Goal: Book appointment/travel/reservation

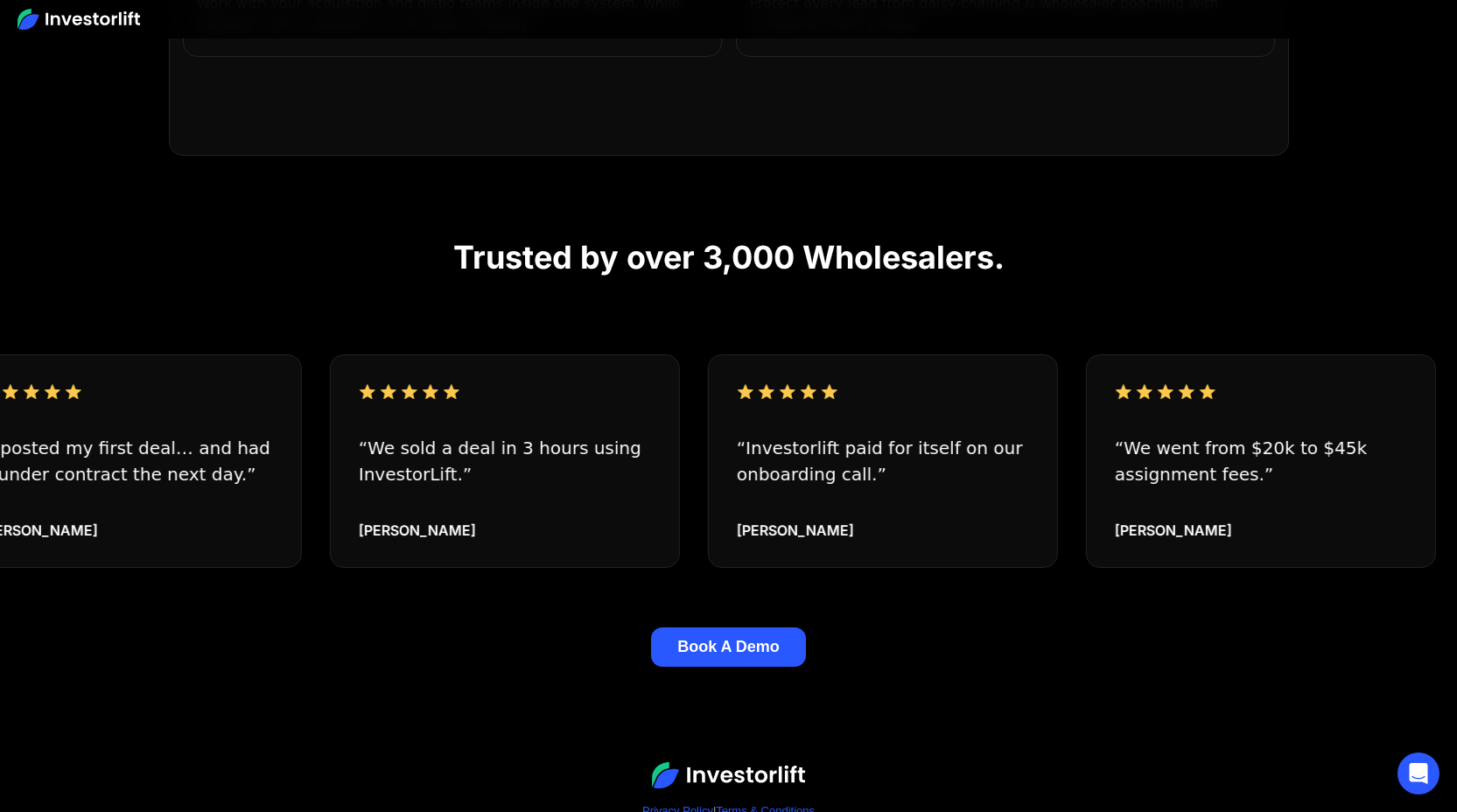
scroll to position [1576, 0]
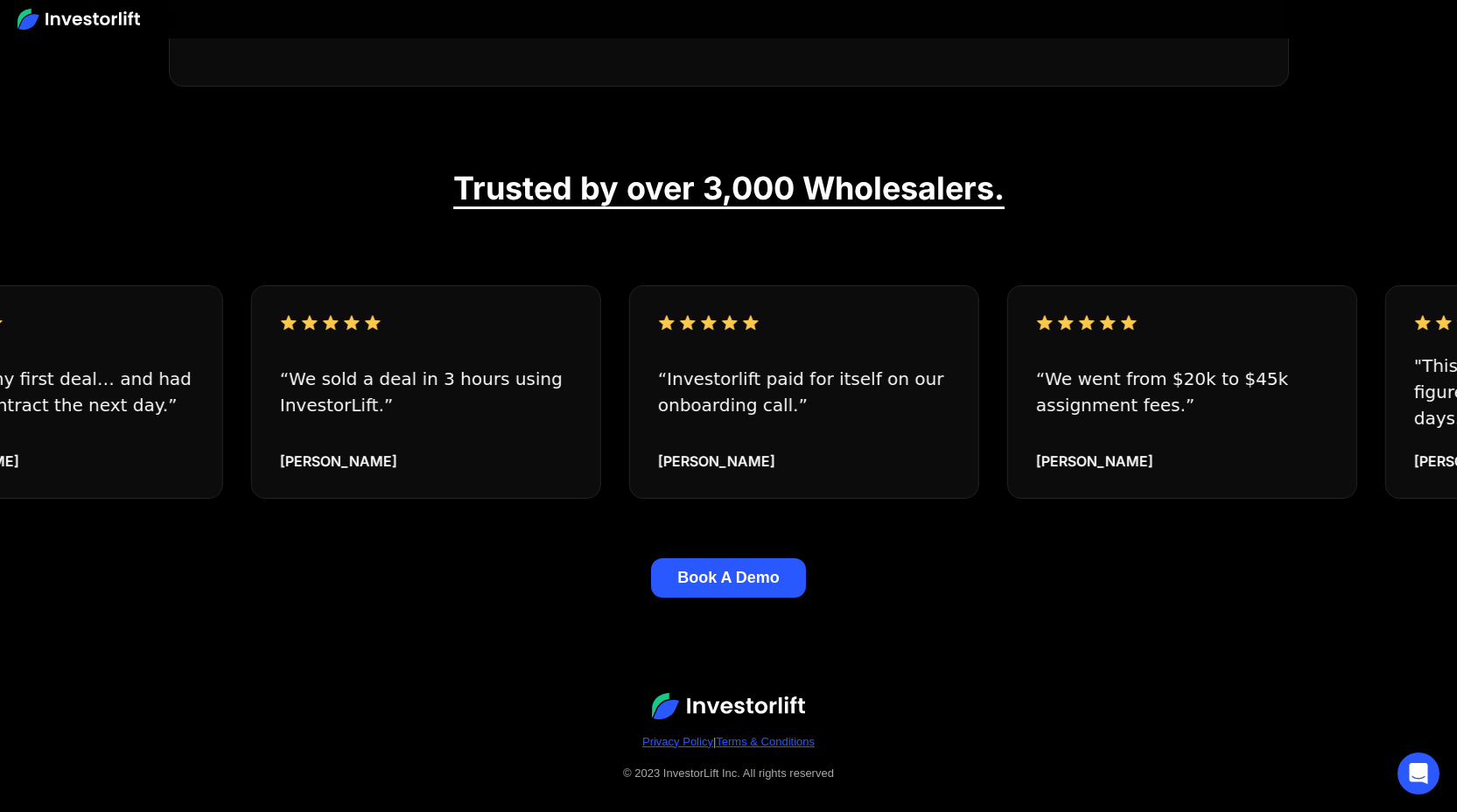
click at [731, 558] on button "Book A Demo" at bounding box center [729, 577] width 155 height 40
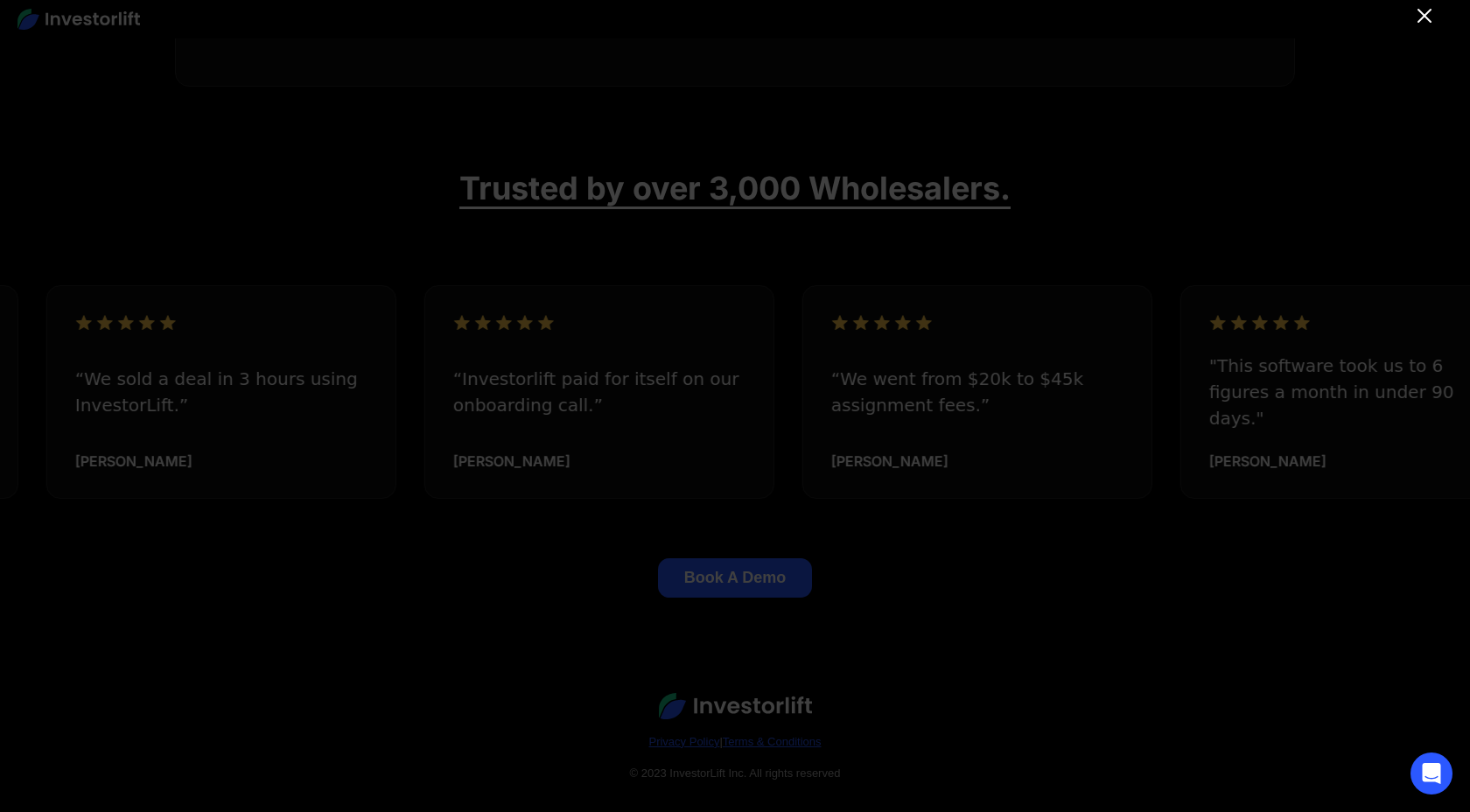
click at [1415, 15] on icon "Close" at bounding box center [1424, 16] width 21 height 21
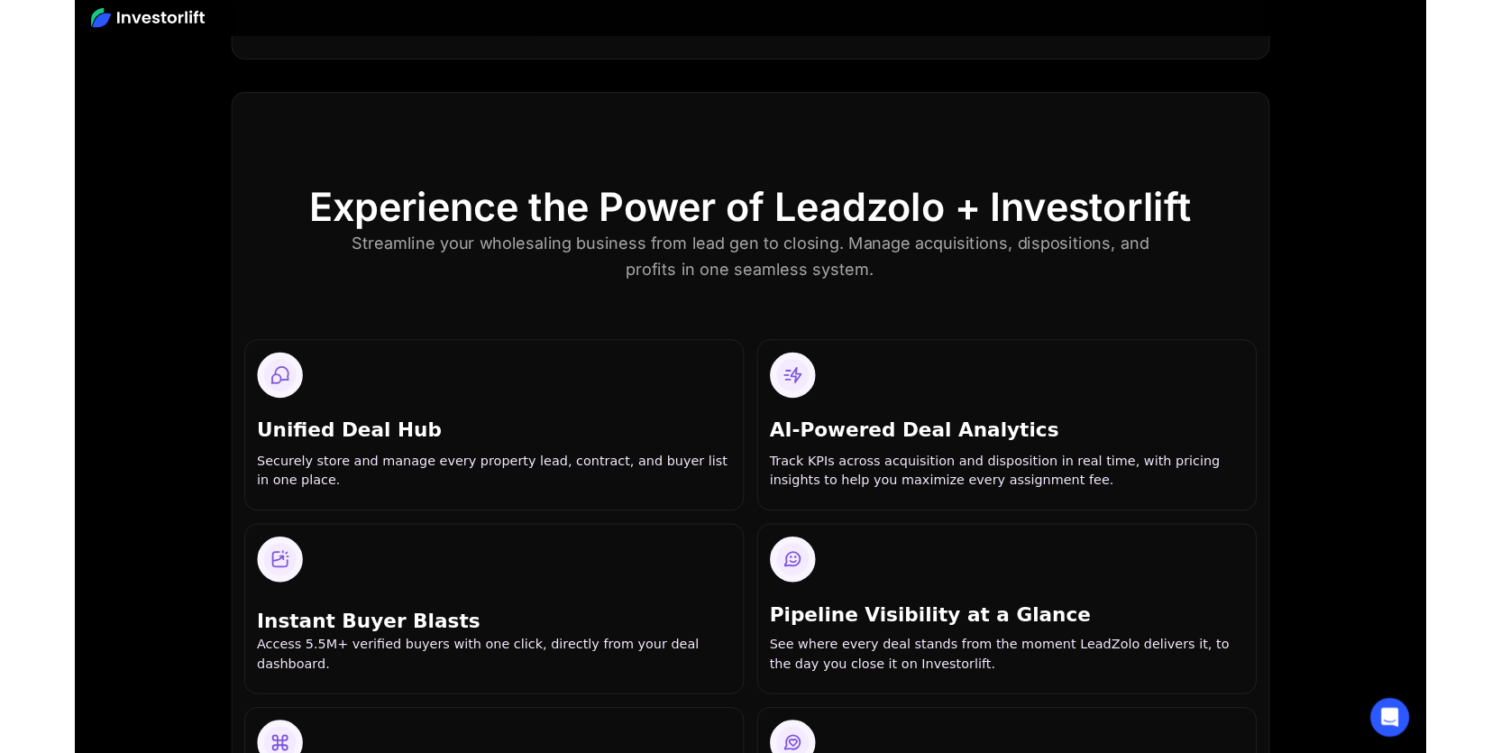
scroll to position [0, 0]
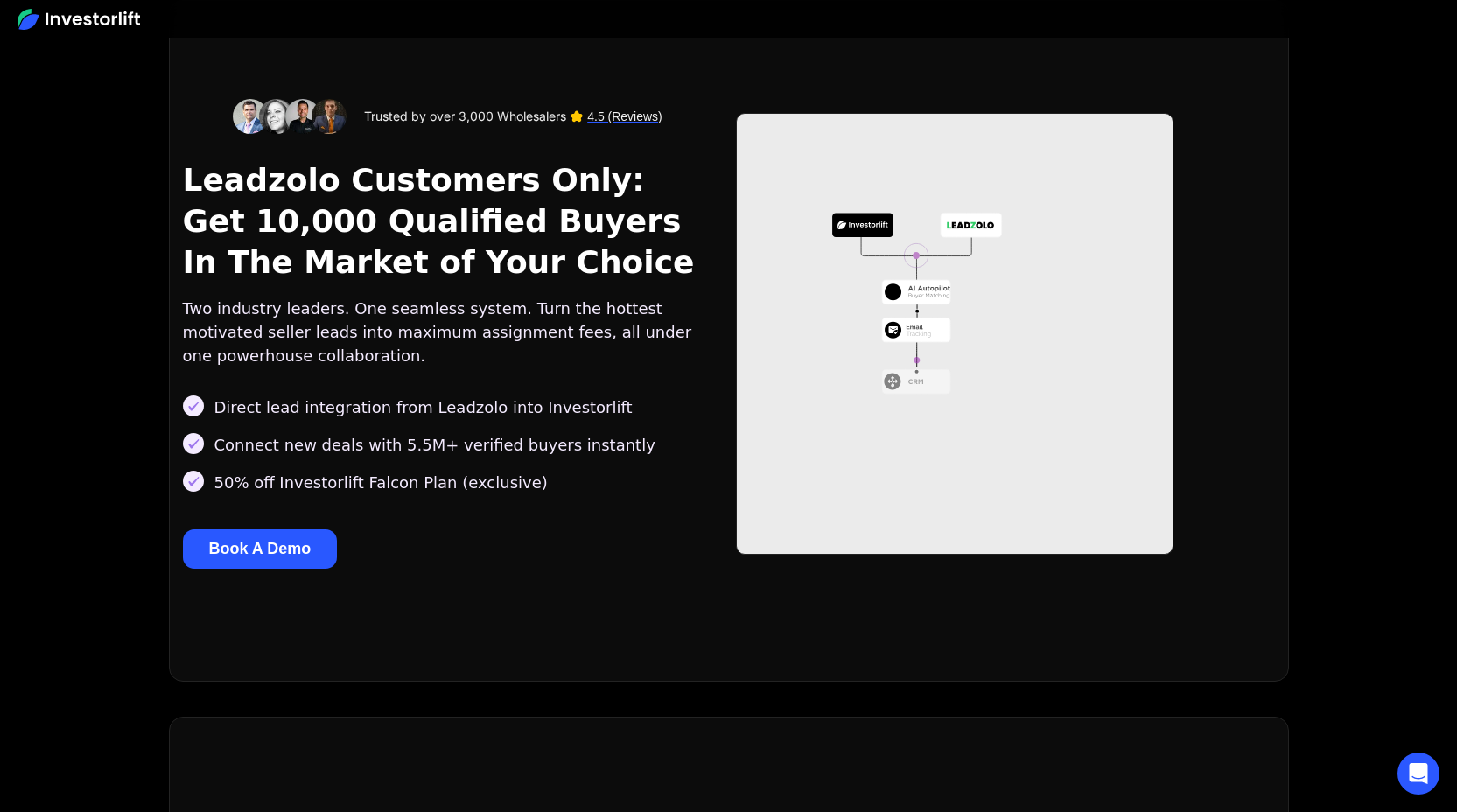
click at [292, 547] on button "Book A Demo" at bounding box center [260, 548] width 155 height 40
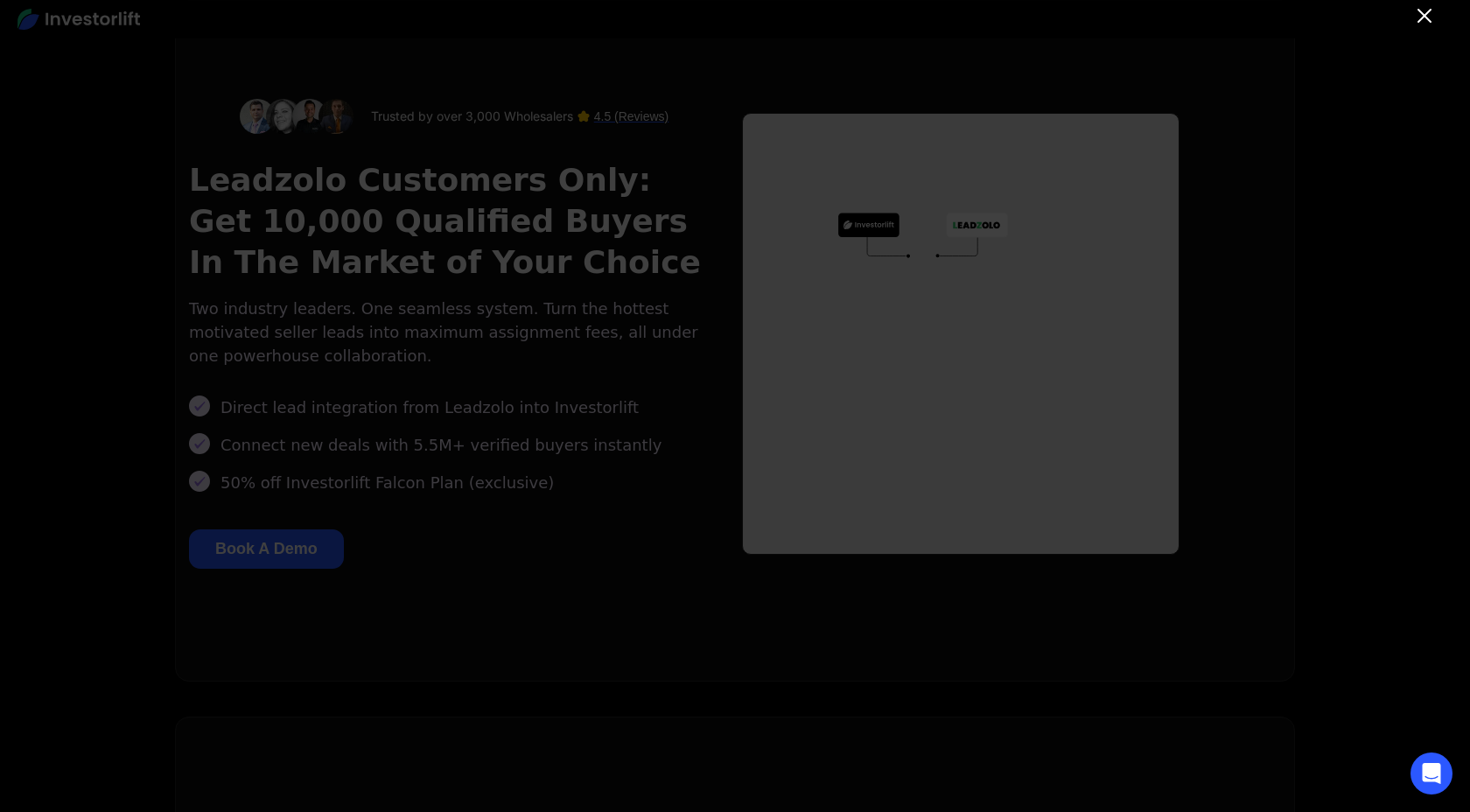
click at [1424, 20] on icon "Close" at bounding box center [1424, 16] width 21 height 21
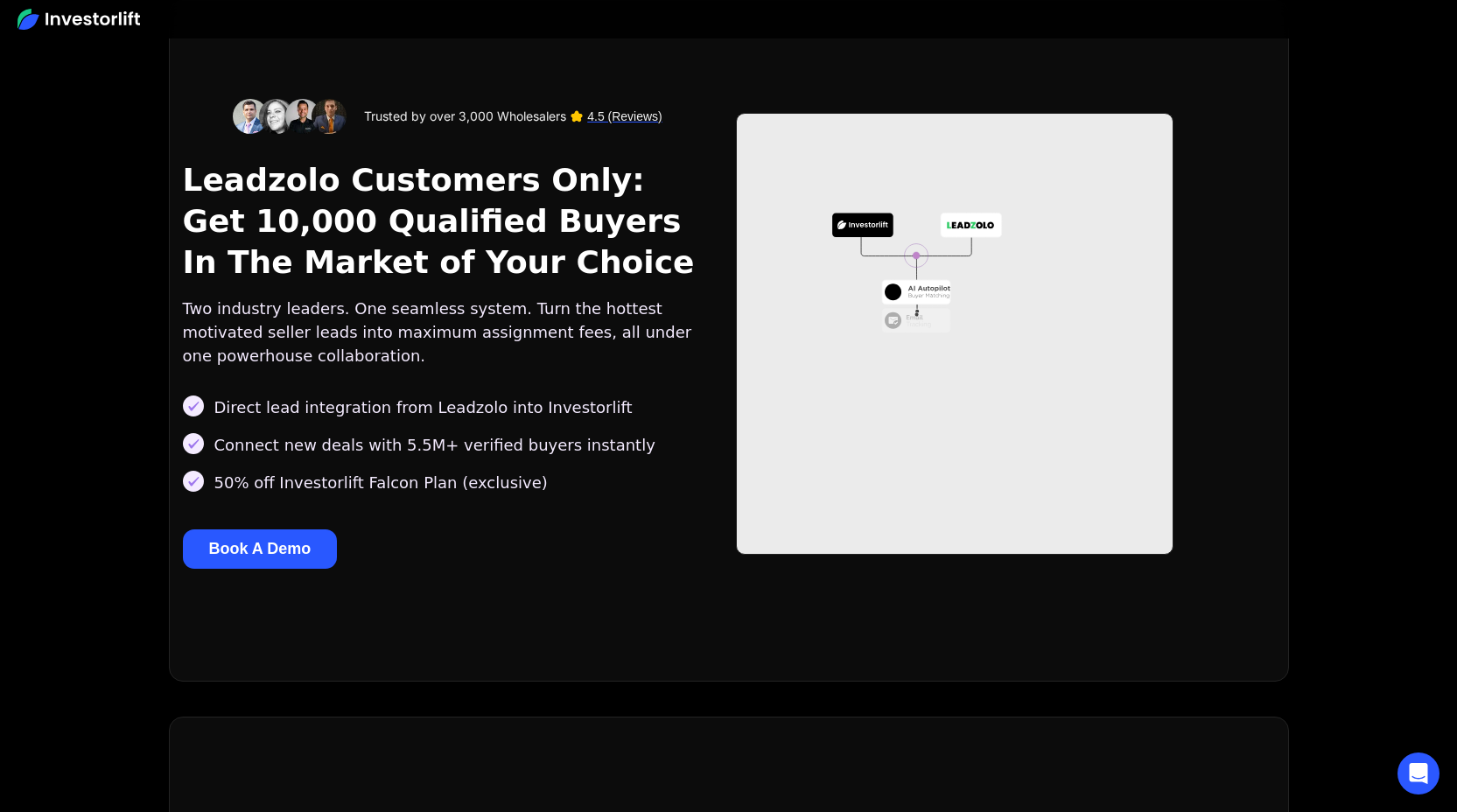
click at [1286, 177] on div "Trusted by over 3,000 Wholesalers 4.5 (Reviews) Leadzolo Customers Only: Get 10…" at bounding box center [729, 341] width 1120 height 681
click at [277, 555] on button "Book A Demo" at bounding box center [260, 548] width 155 height 40
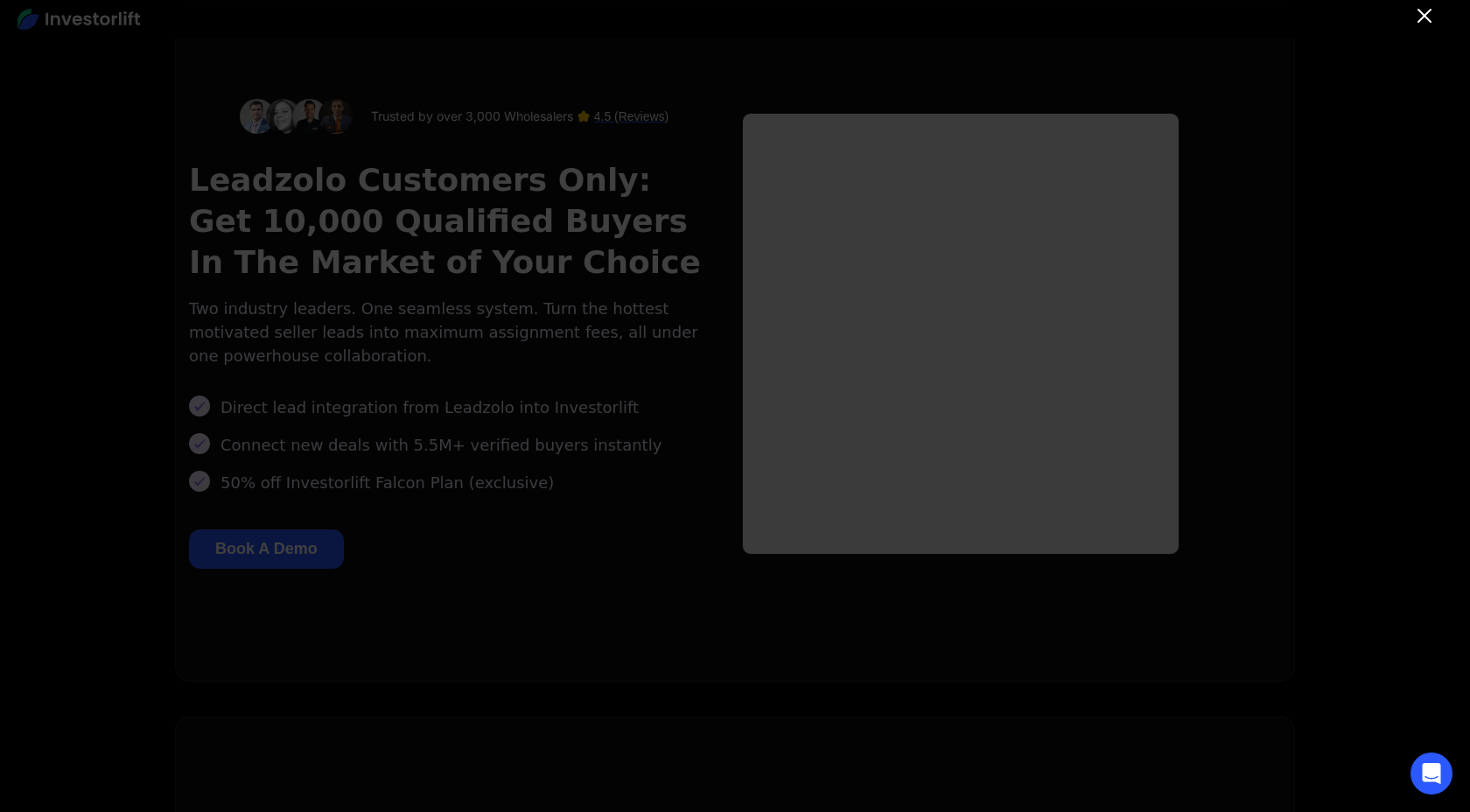
click at [1427, 16] on icon "Close" at bounding box center [1424, 16] width 21 height 21
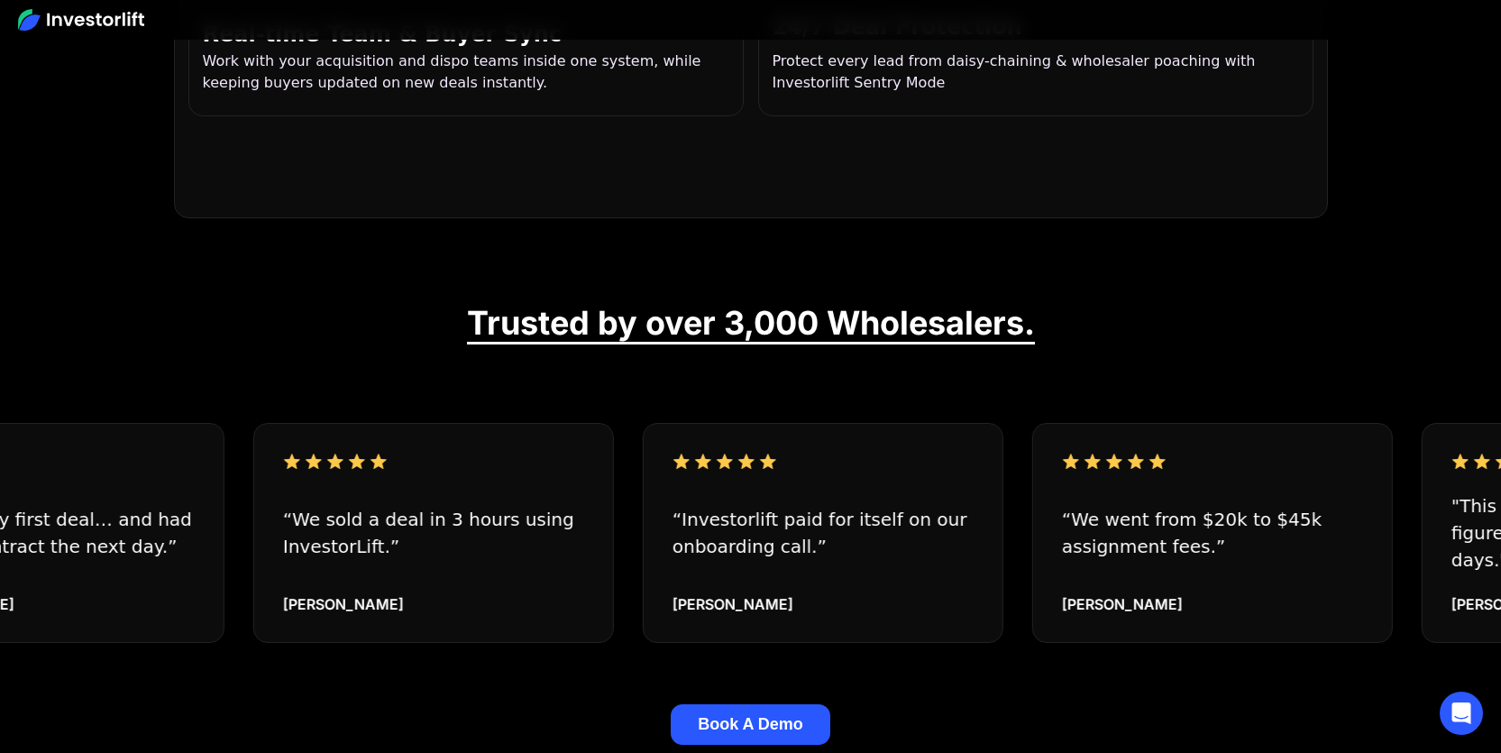
scroll to position [1708, 0]
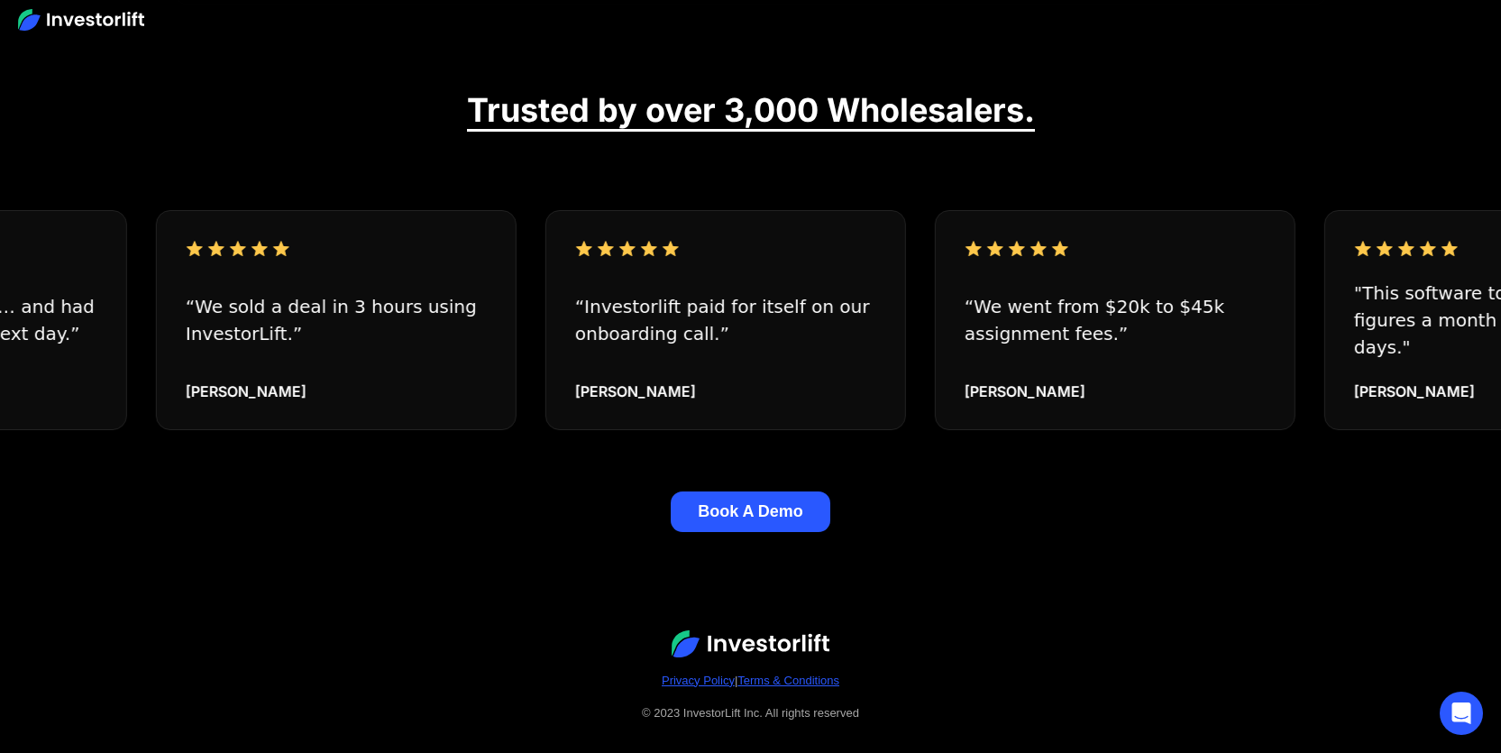
click at [772, 493] on button "Book A Demo" at bounding box center [751, 511] width 160 height 41
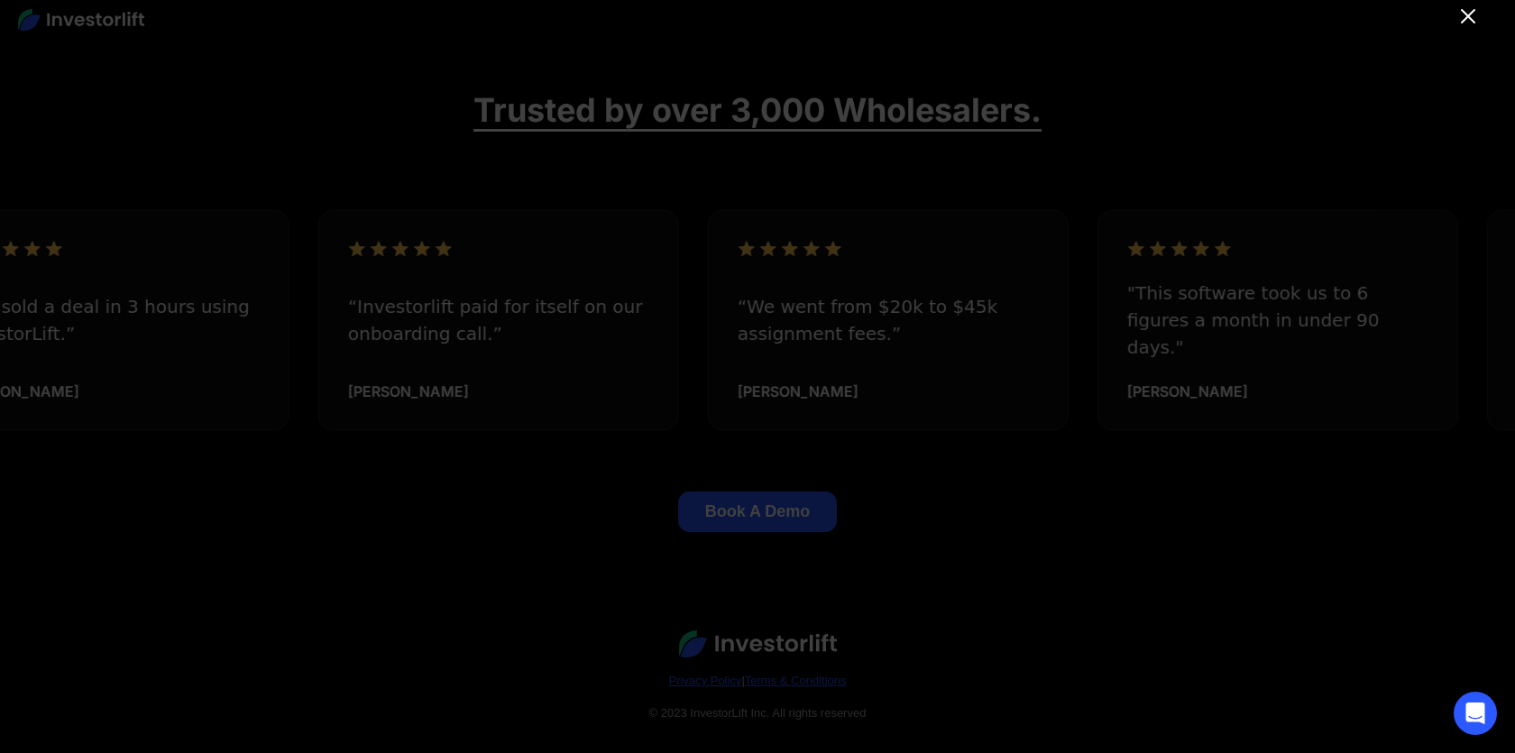
click at [1473, 17] on icon "Close" at bounding box center [1468, 16] width 22 height 22
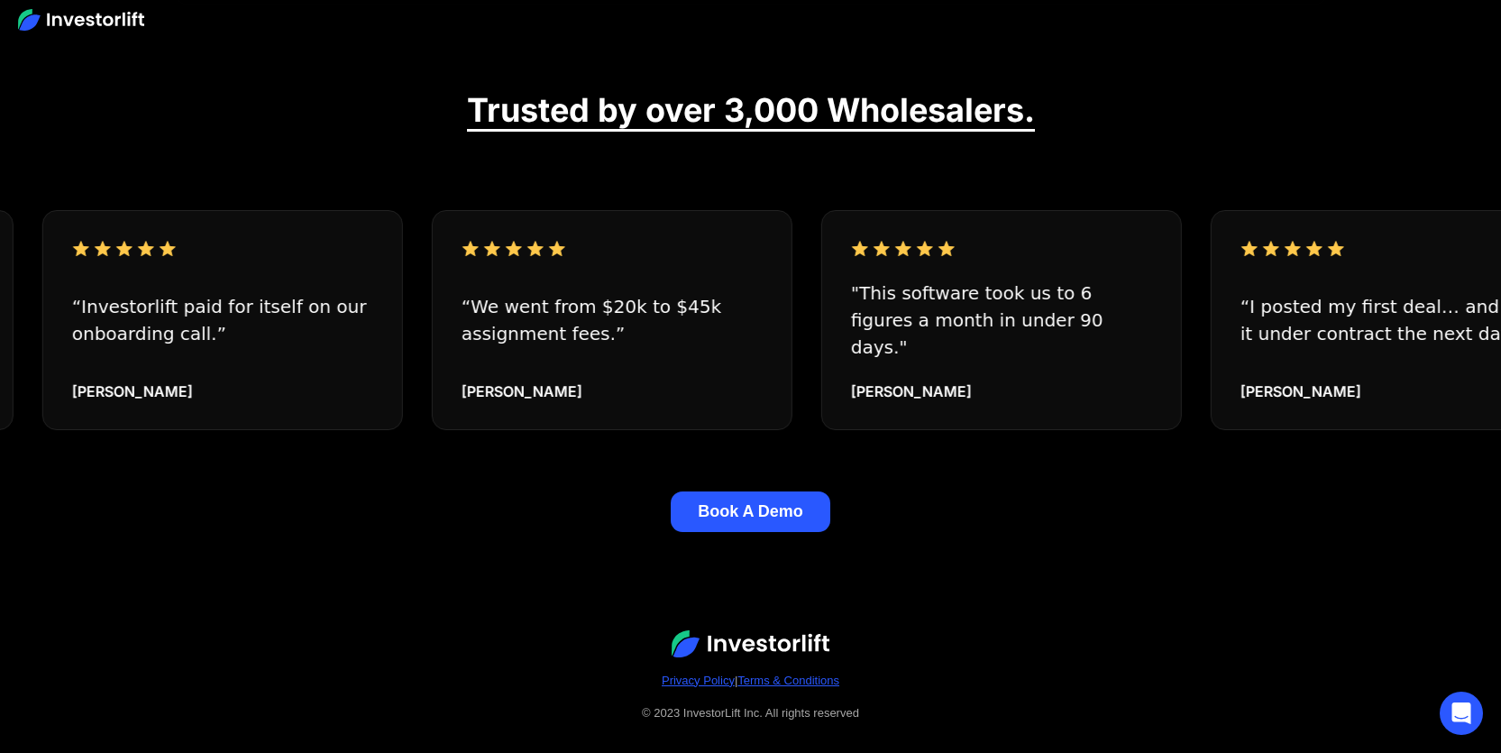
click at [761, 491] on button "Book A Demo" at bounding box center [751, 511] width 160 height 41
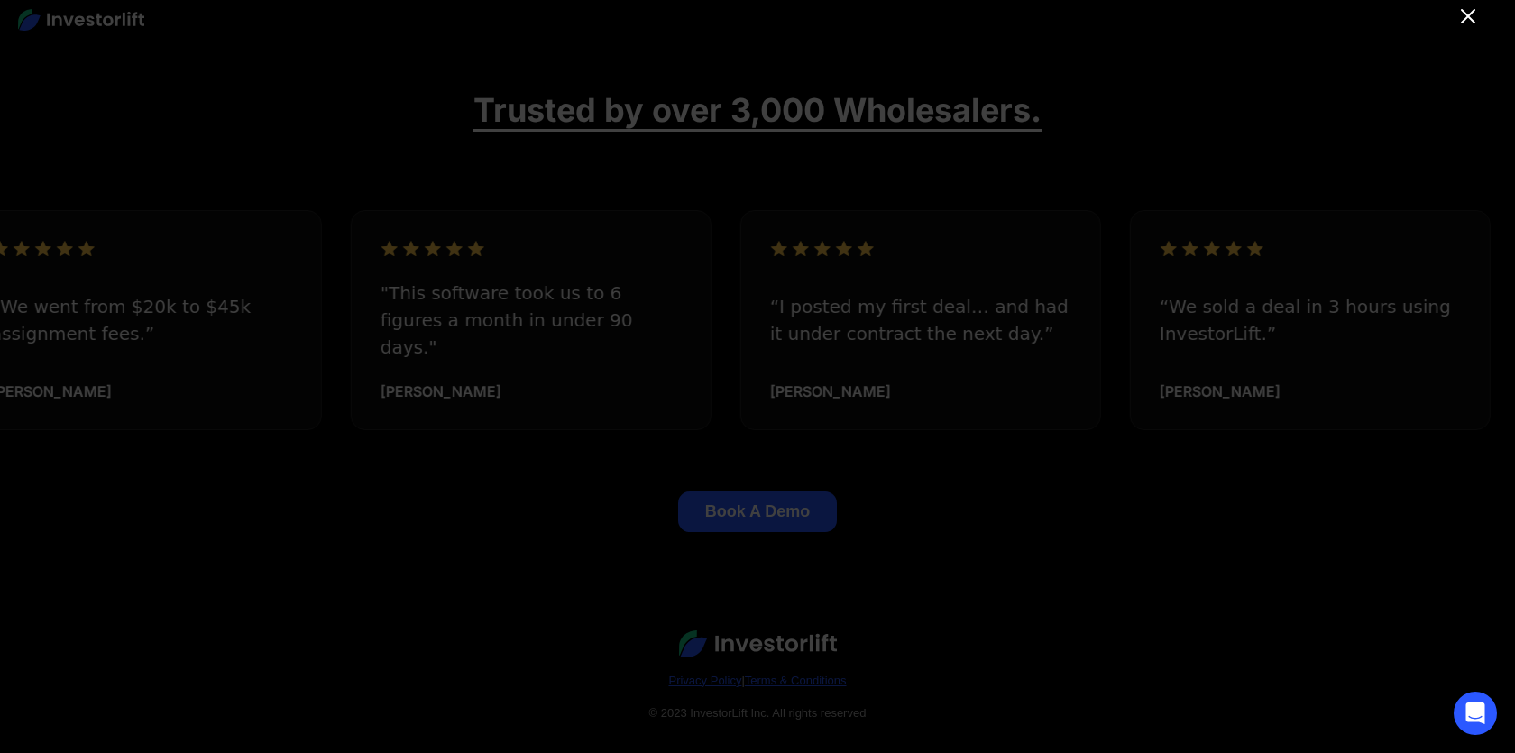
click at [1469, 13] on icon "Close" at bounding box center [1468, 16] width 22 height 22
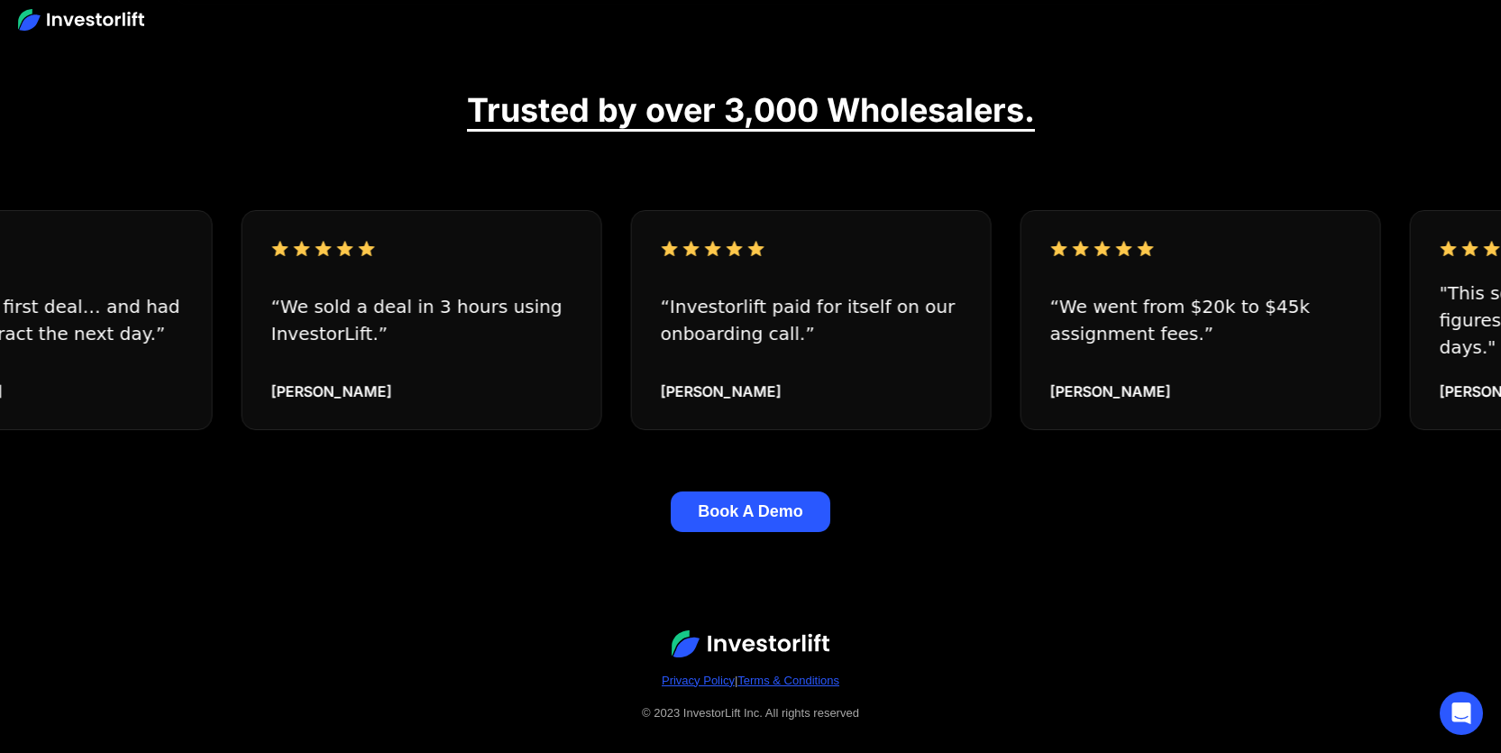
click at [753, 491] on button "Book A Demo" at bounding box center [751, 511] width 160 height 41
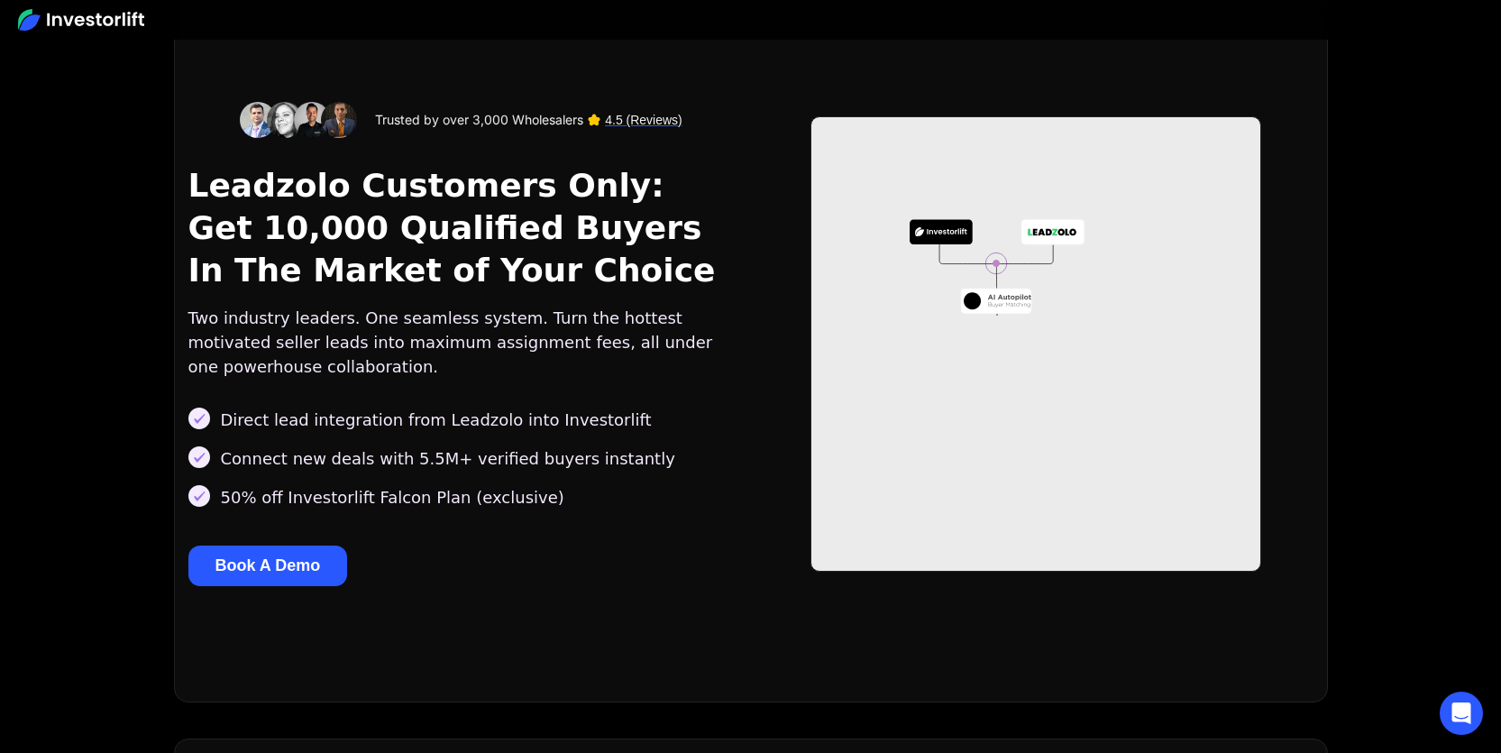
click at [304, 556] on button "Book A Demo" at bounding box center [268, 565] width 160 height 41
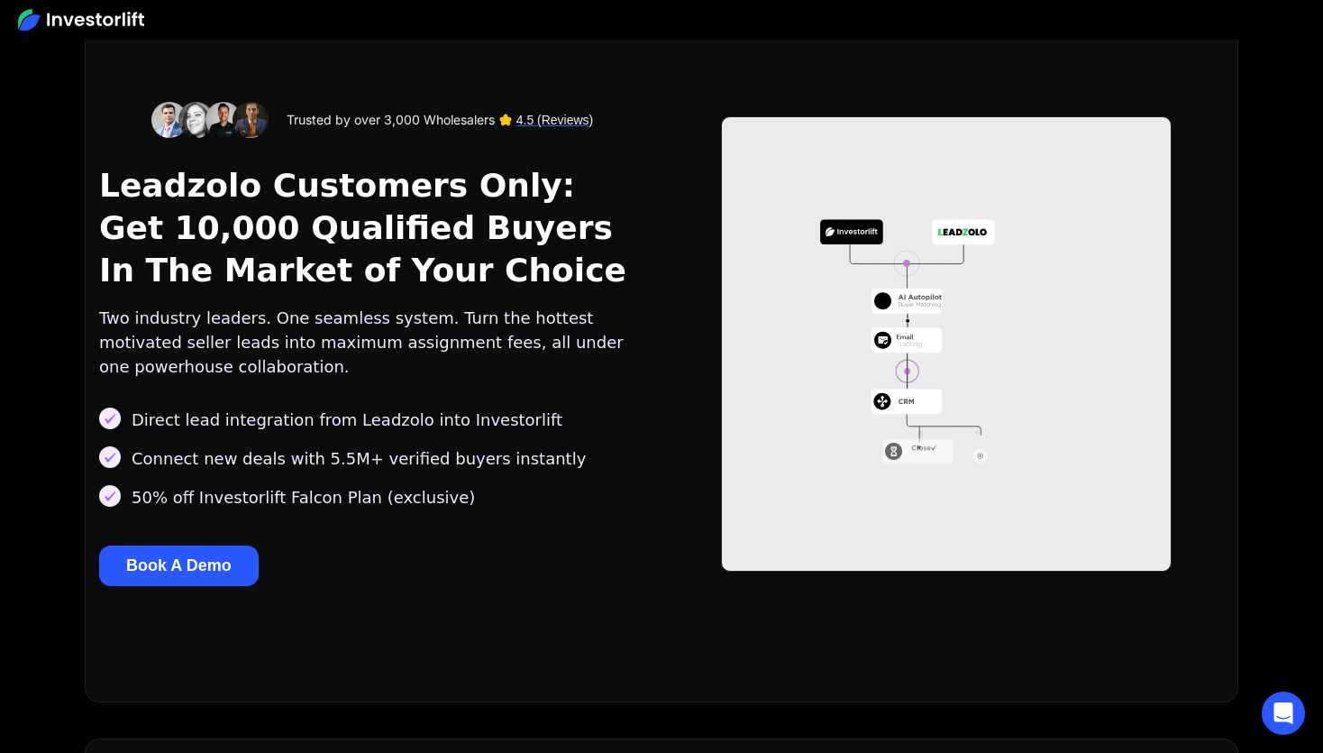
click at [668, 228] on div "Trusted by over 3,000 Wholesalers 4.5 (Reviews) Leadzolo Customers Only: Get 10…" at bounding box center [661, 351] width 1125 height 499
click at [180, 571] on button "Book A Demo" at bounding box center [179, 565] width 160 height 41
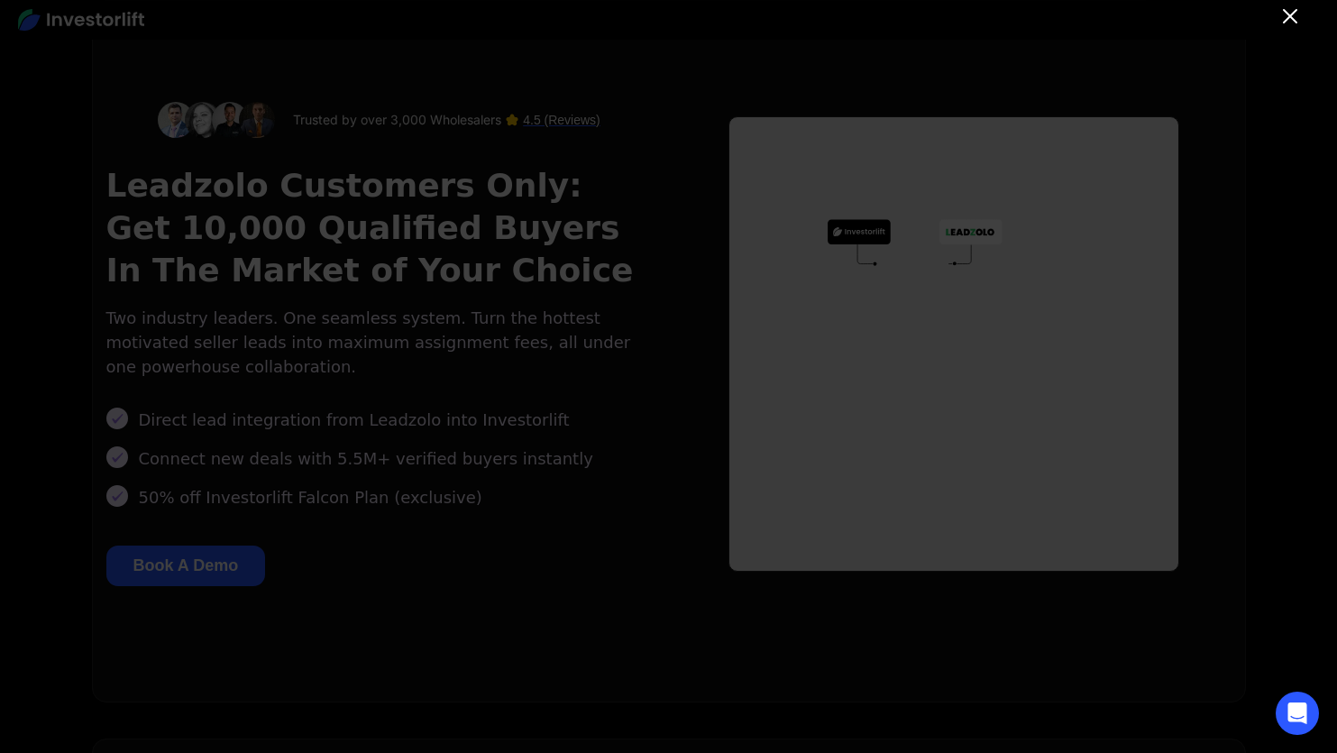
click at [1289, 14] on icon "Close" at bounding box center [1290, 16] width 22 height 22
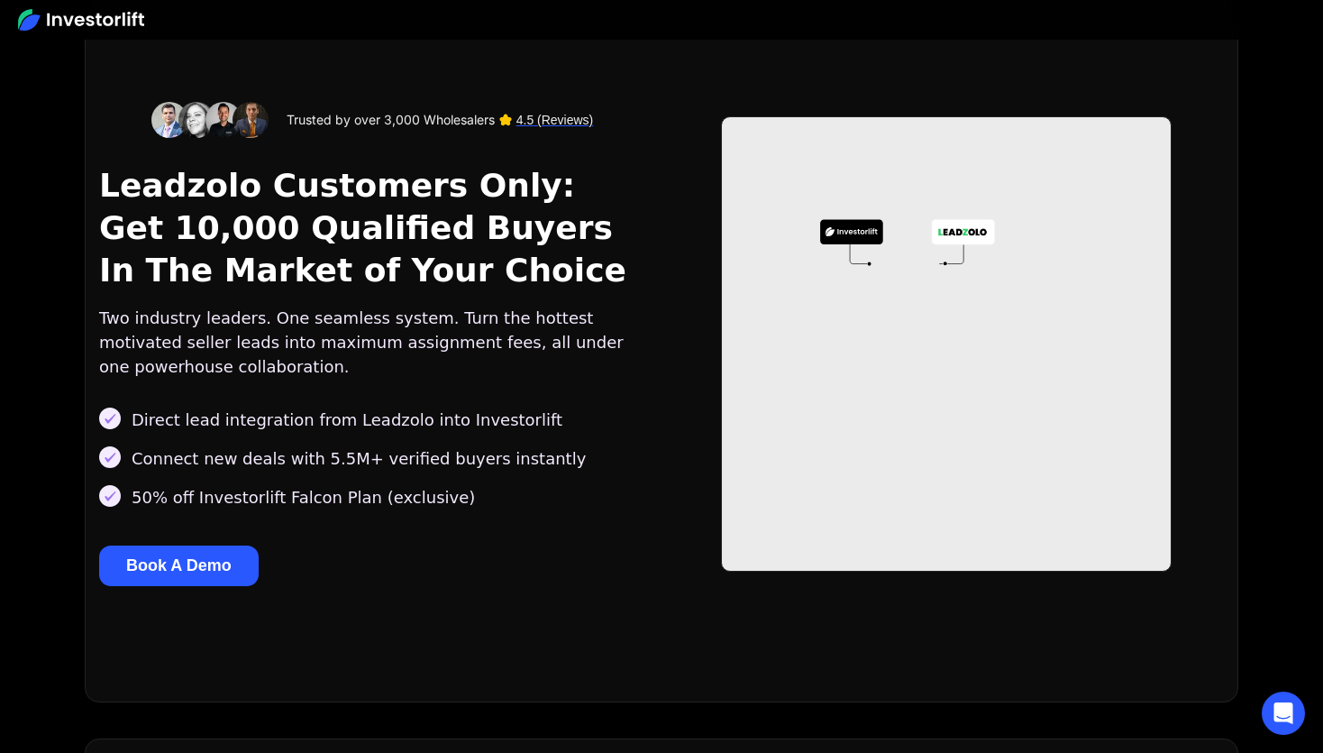
click at [617, 239] on h2 "Leadzolo Customers Only: Get 10,000 Qualified Buyers In The Market of Your Choi…" at bounding box center [376, 228] width 555 height 126
